Goal: Task Accomplishment & Management: Manage account settings

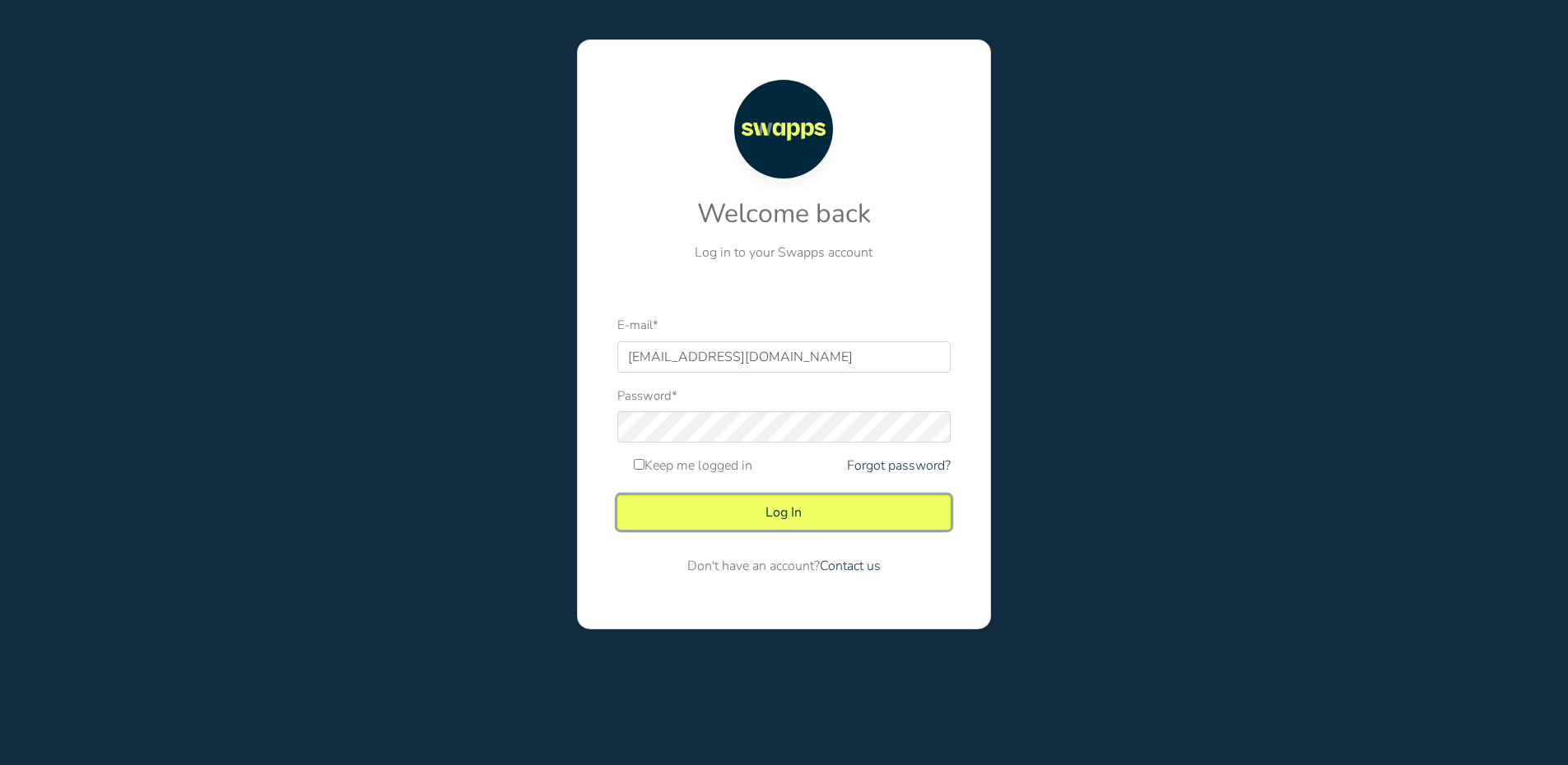
click at [779, 517] on button "Log In" at bounding box center [784, 512] width 333 height 34
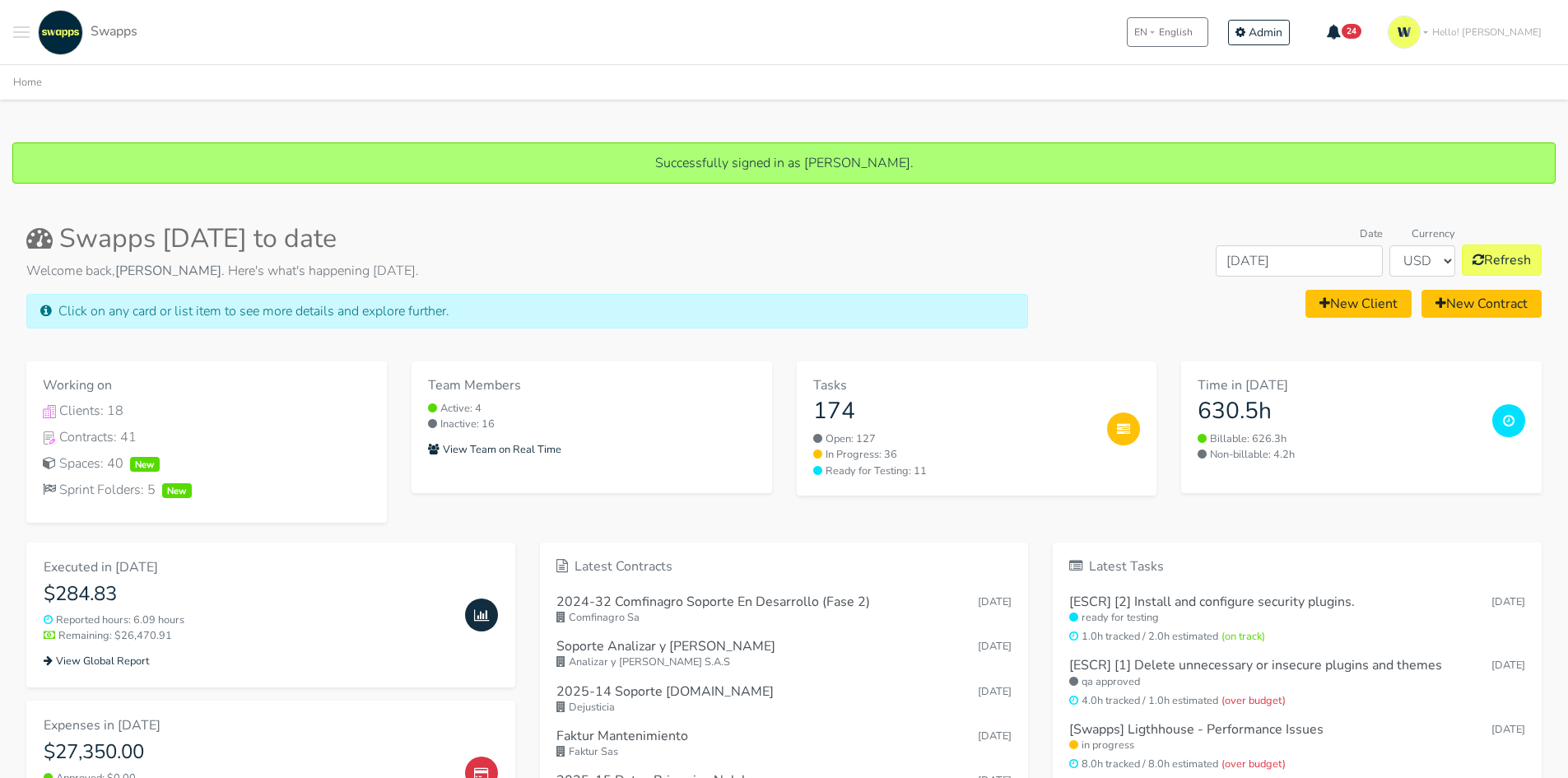
click at [24, 37] on span "Toggle navigation menu" at bounding box center [21, 37] width 16 height 2
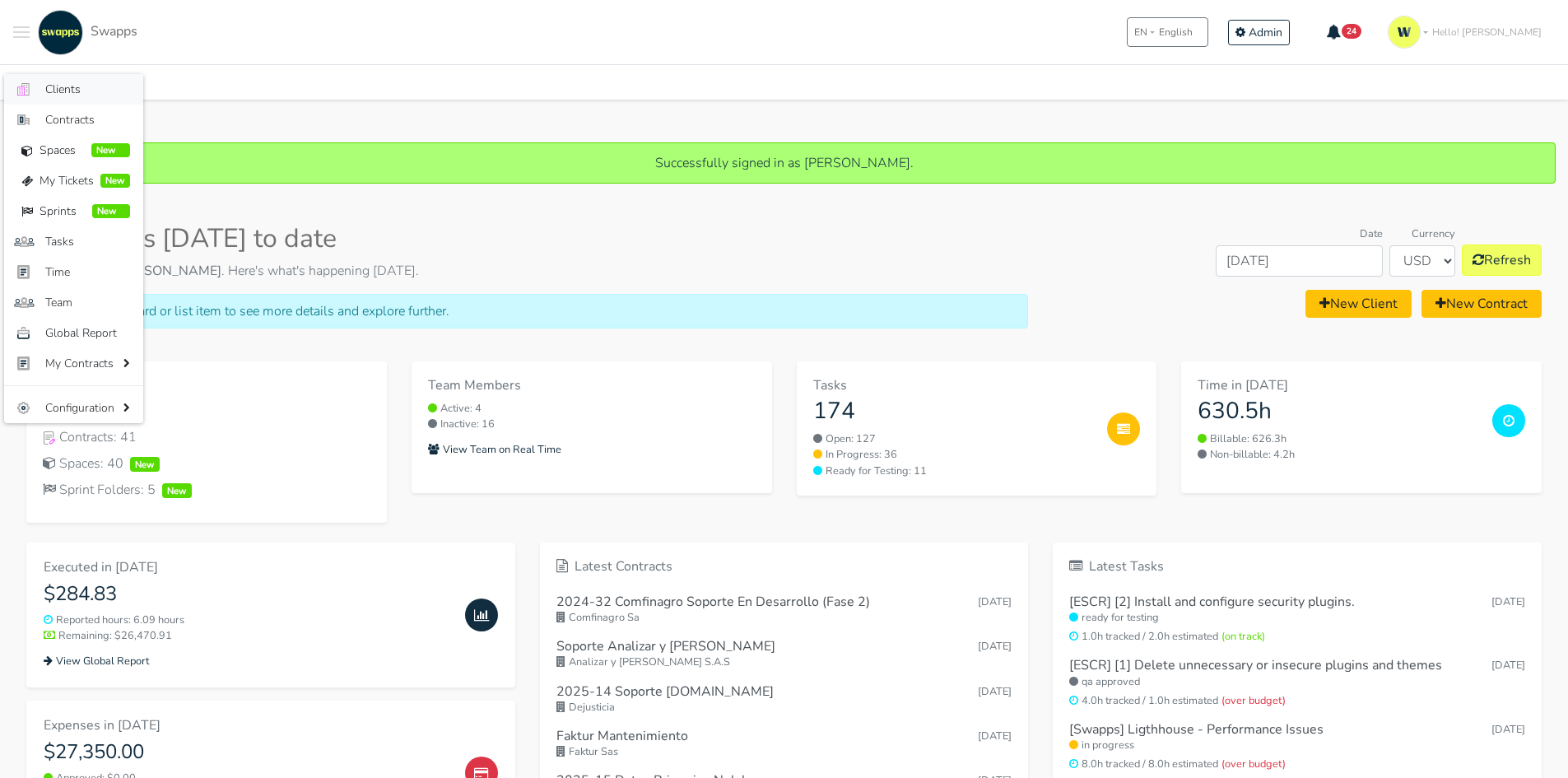
click at [43, 92] on link ".cls-1 { fill: #F15CFF; } .cls-2 { fill: #9a9a9a; } Clients" at bounding box center [74, 90] width 140 height 31
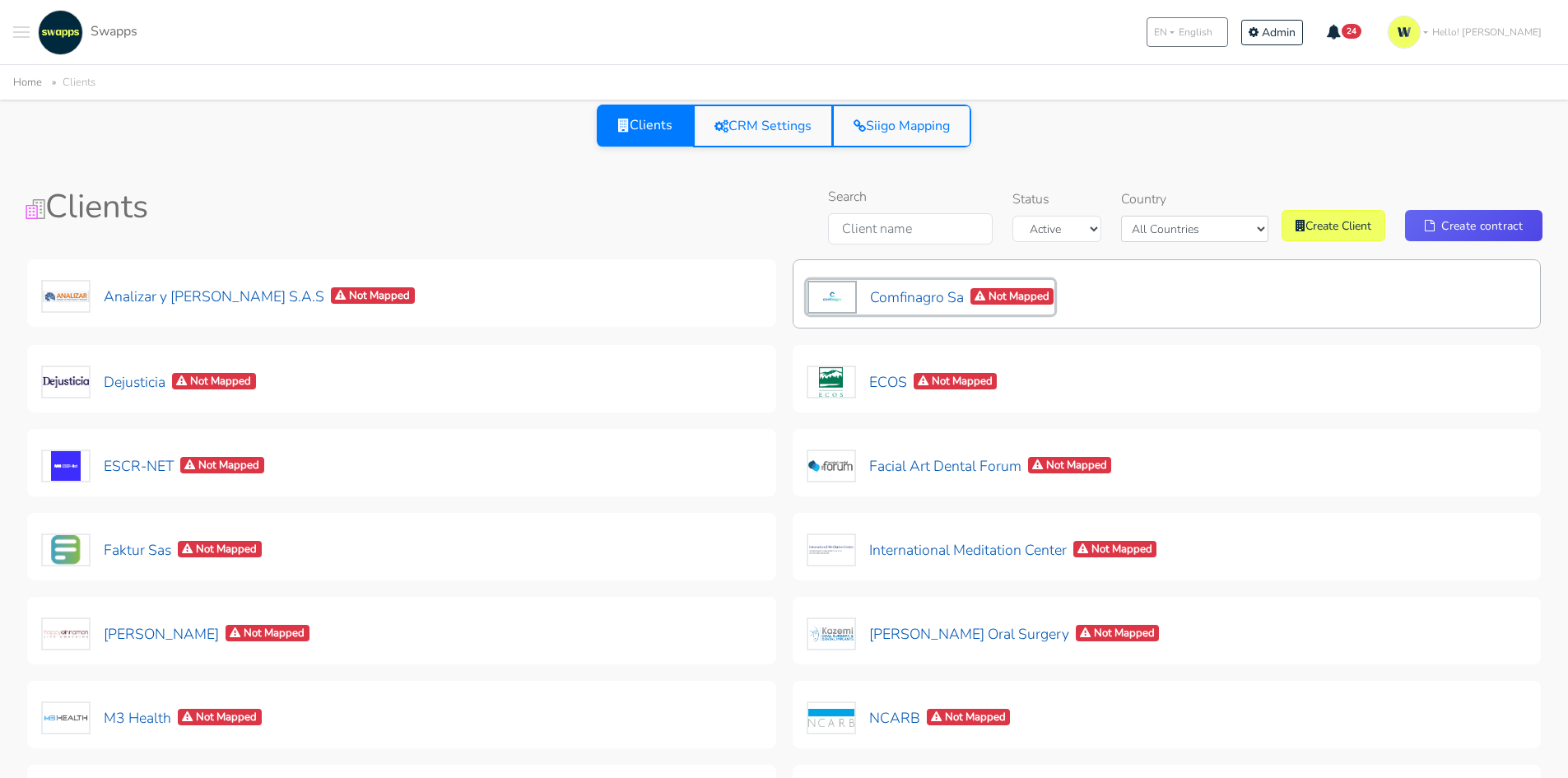
click at [949, 299] on button "Comfinagro Sa Not Mapped" at bounding box center [931, 297] width 248 height 34
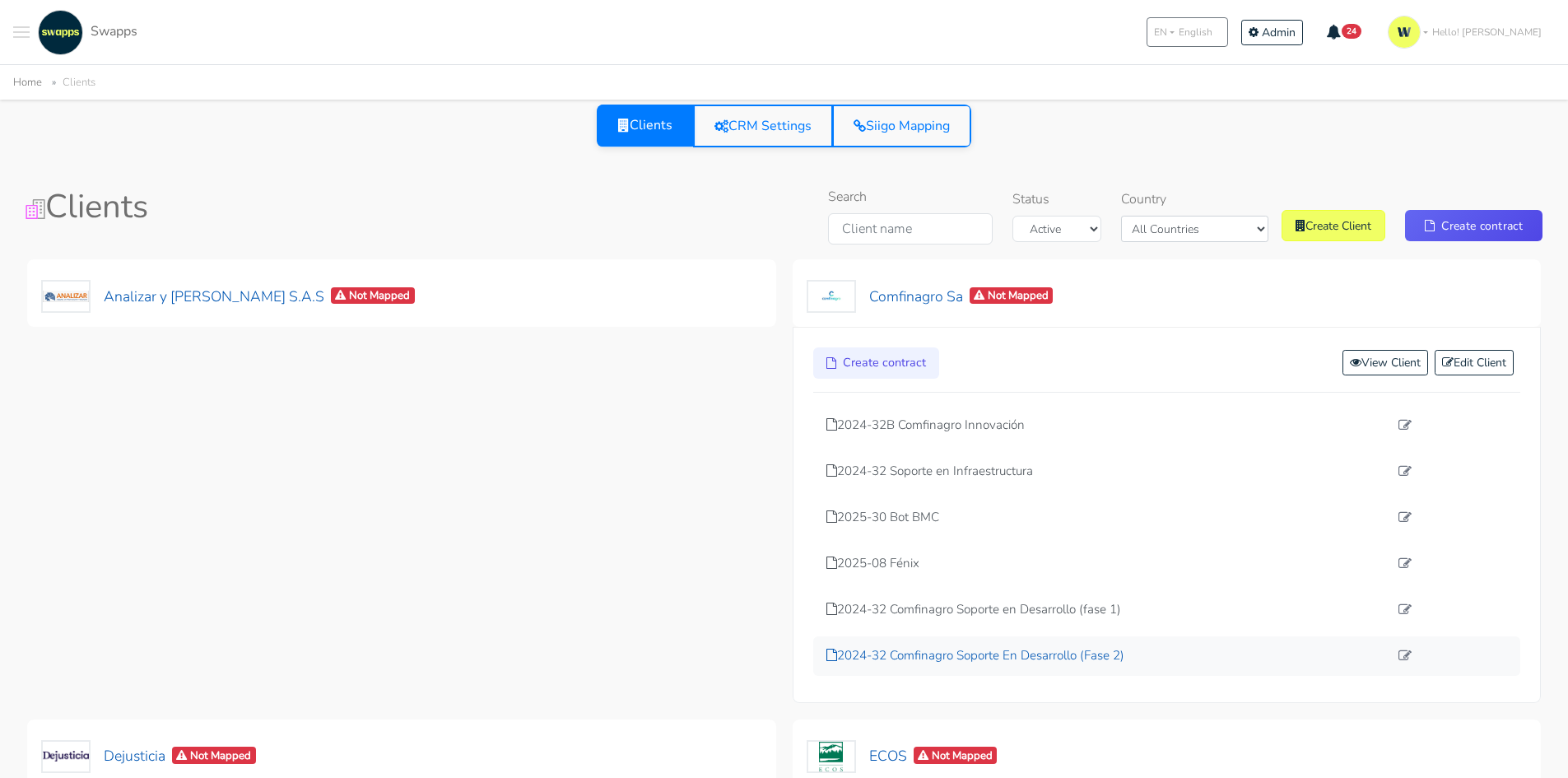
click at [1124, 661] on p "2024-32 Comfinagro Soporte En Desarrollo (Fase 2)" at bounding box center [1107, 656] width 563 height 19
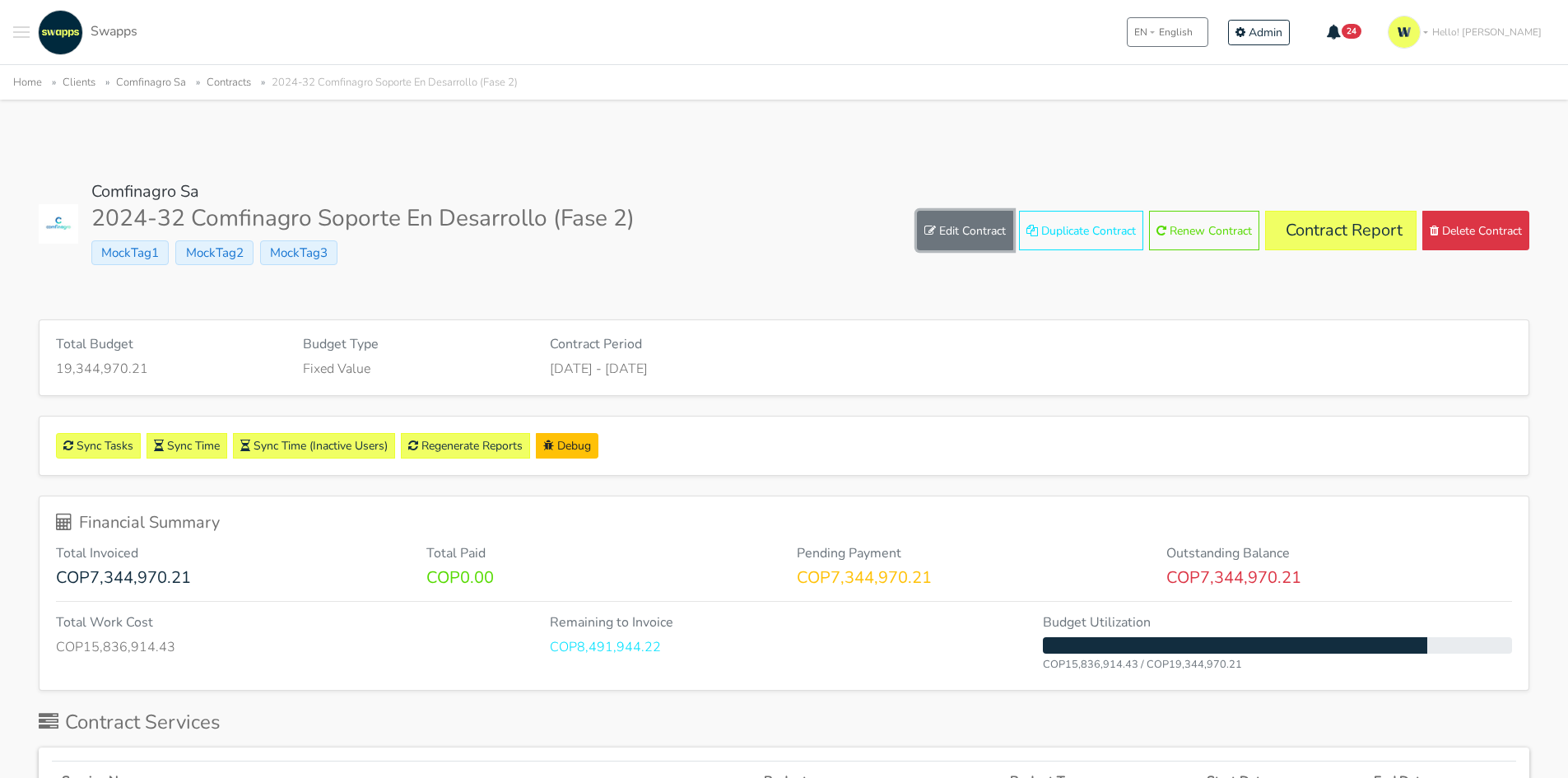
click at [941, 238] on link "Edit Contract" at bounding box center [964, 229] width 97 height 39
